Goal: Task Accomplishment & Management: Use online tool/utility

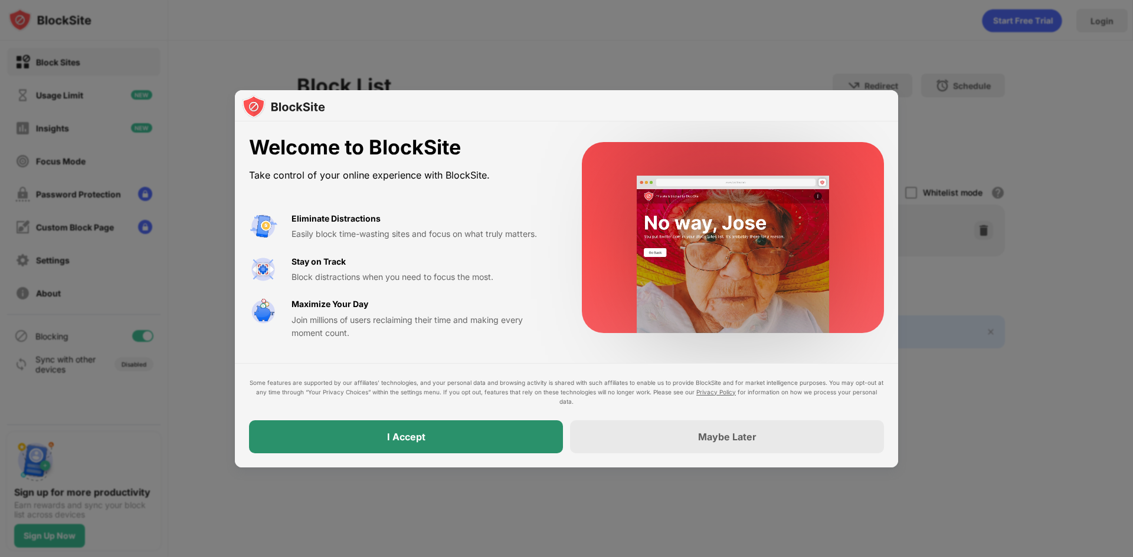
click at [416, 433] on div "I Accept" at bounding box center [406, 437] width 38 height 12
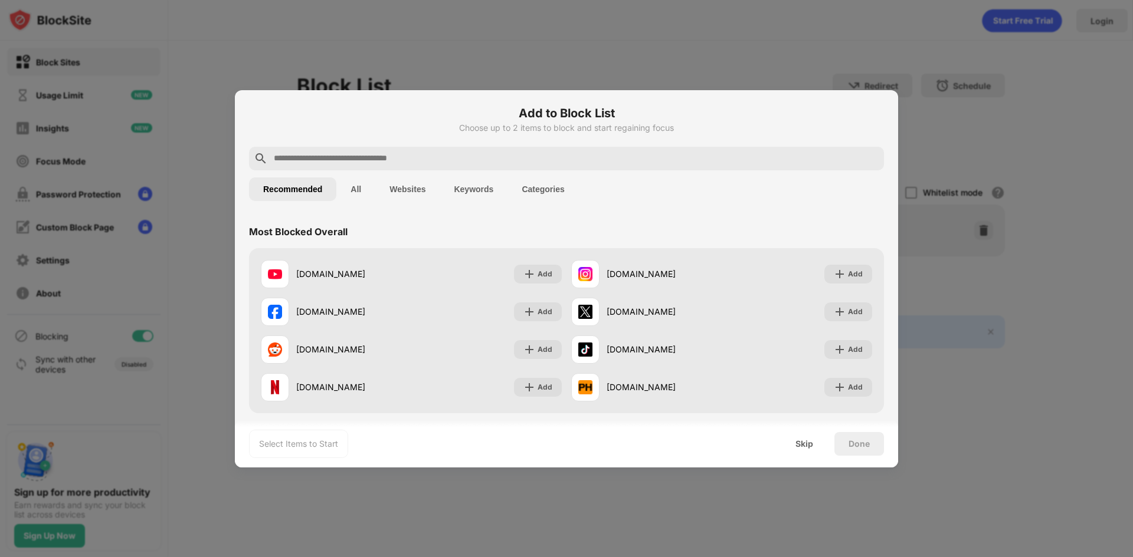
click at [352, 159] on input "text" at bounding box center [576, 159] width 606 height 14
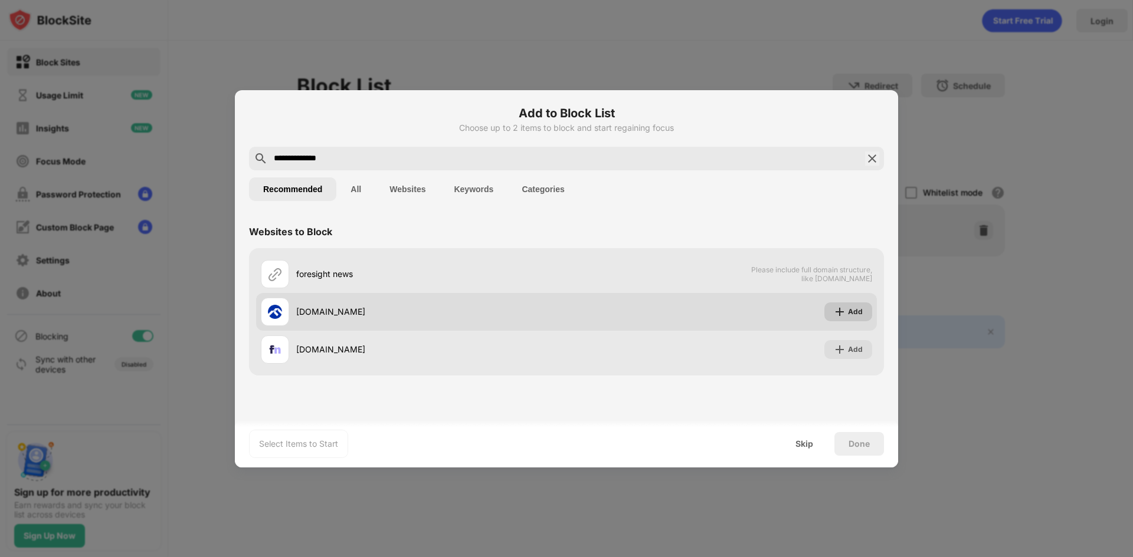
type input "**********"
click at [849, 312] on div "Add" at bounding box center [855, 312] width 15 height 12
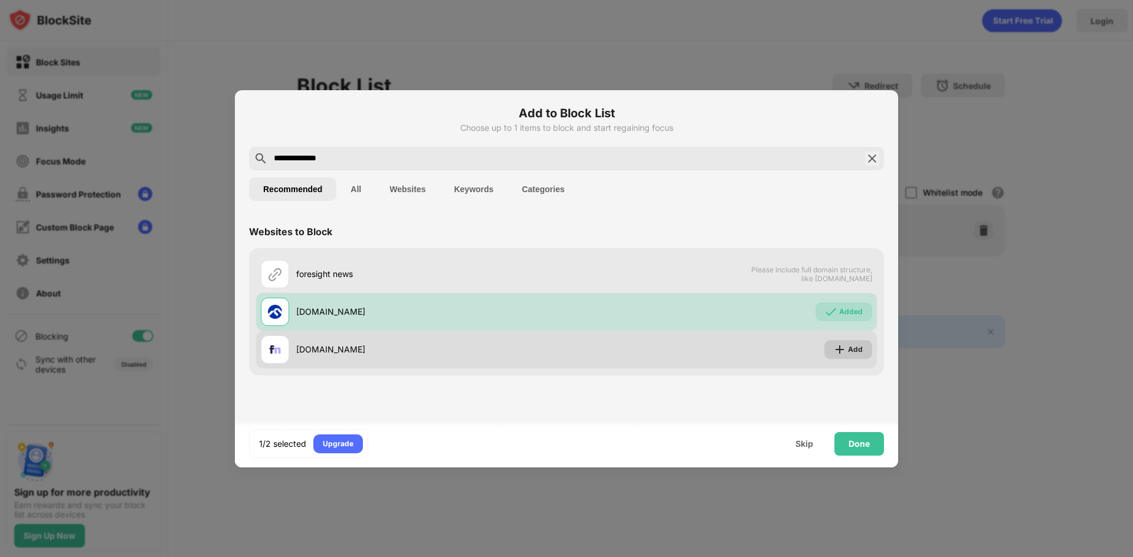
click at [851, 354] on div "Add" at bounding box center [855, 350] width 15 height 12
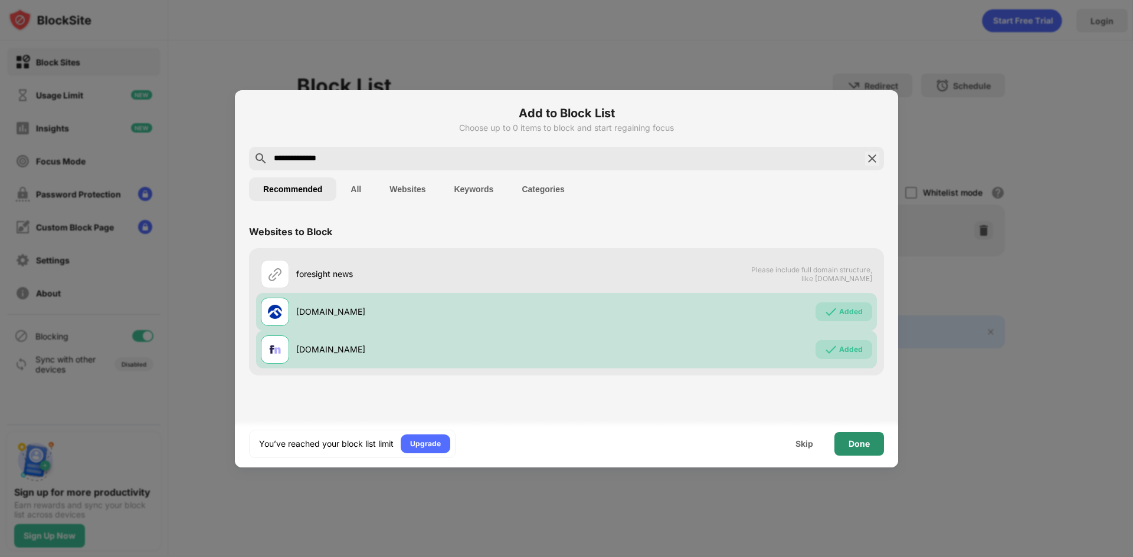
click at [852, 447] on div "Done" at bounding box center [858, 443] width 21 height 9
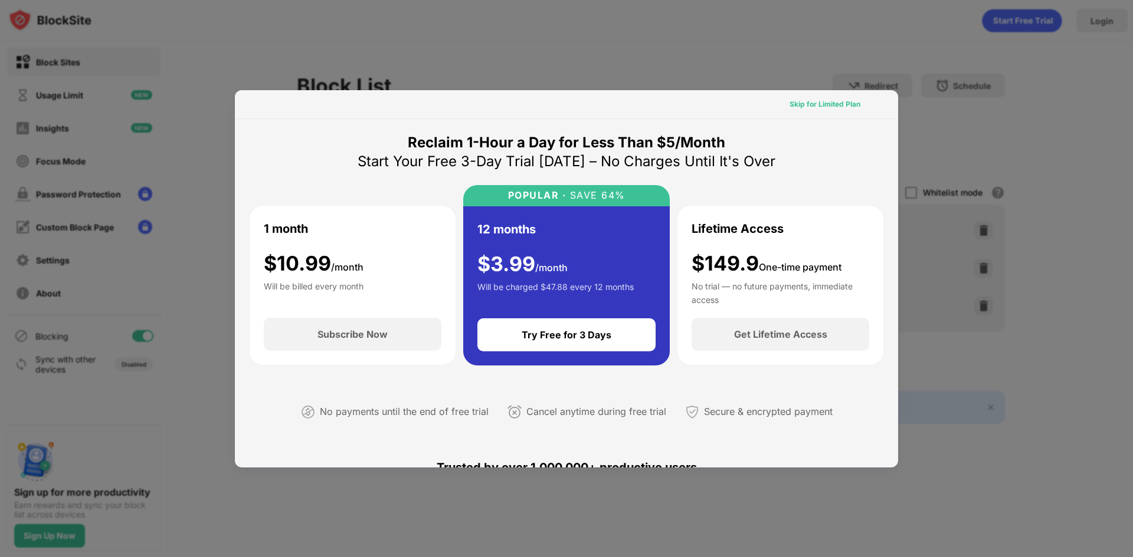
click at [813, 103] on div "Skip for Limited Plan" at bounding box center [824, 105] width 71 height 12
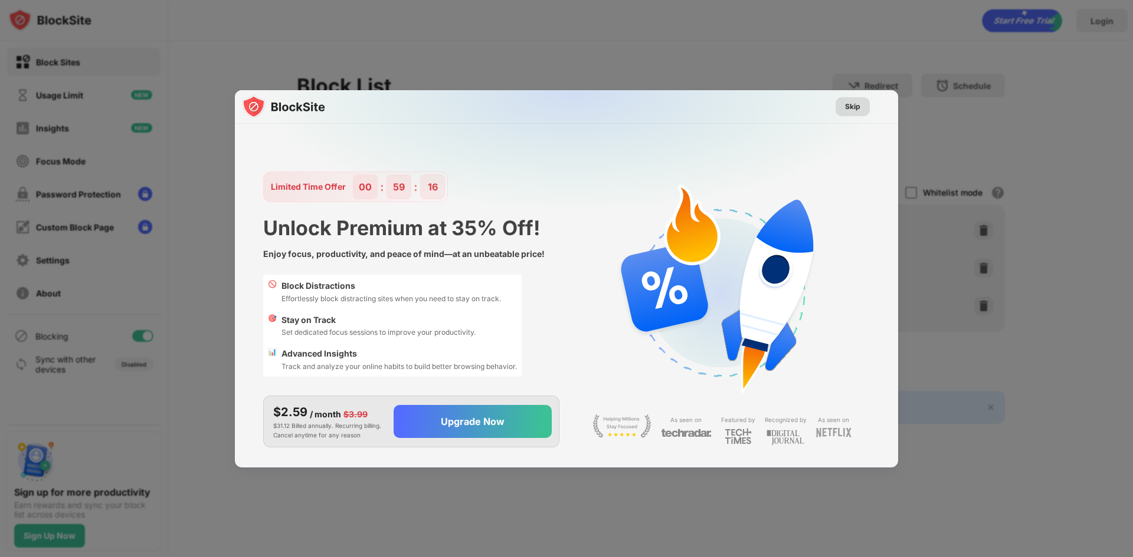
click at [852, 105] on div "Skip" at bounding box center [852, 107] width 15 height 12
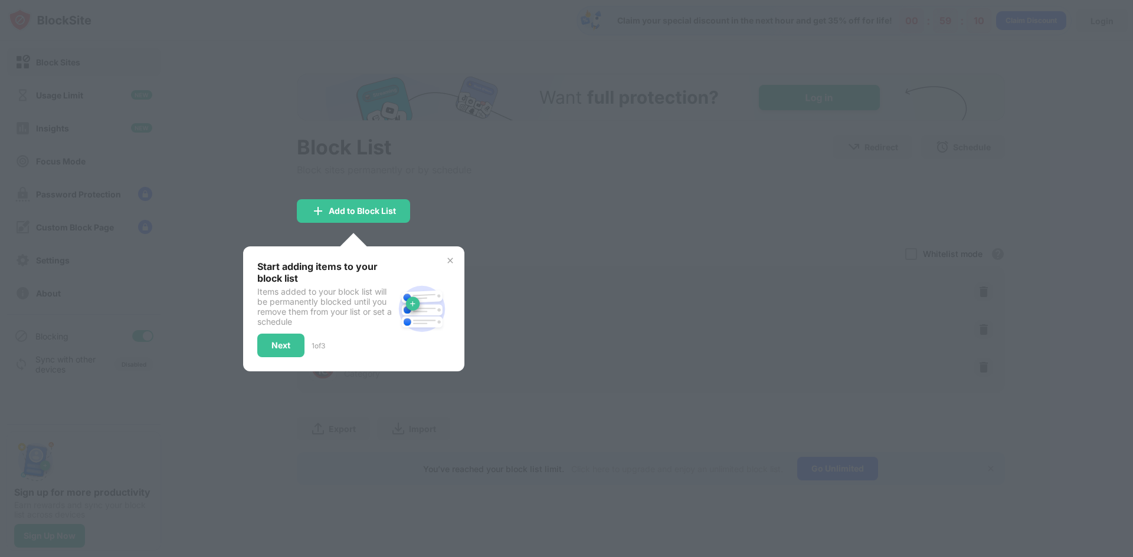
click at [451, 261] on img at bounding box center [449, 260] width 9 height 9
